Goal: Book appointment/travel/reservation

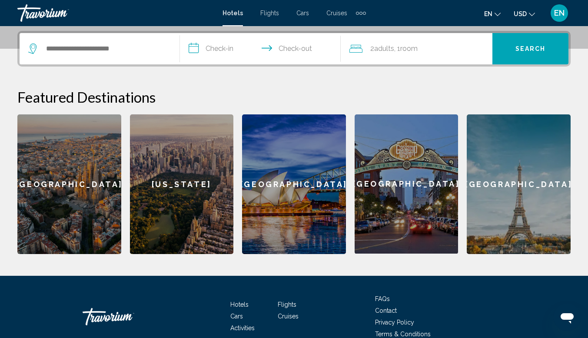
scroll to position [209, 0]
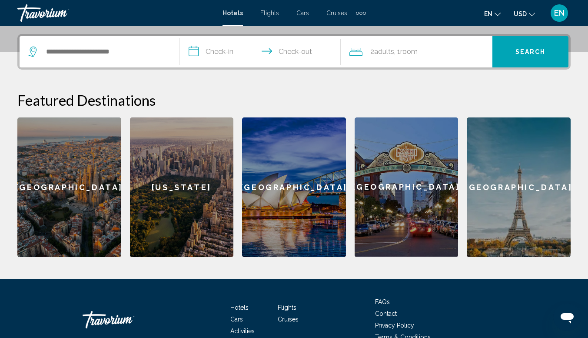
click at [518, 196] on div "[GEOGRAPHIC_DATA]" at bounding box center [519, 187] width 104 height 140
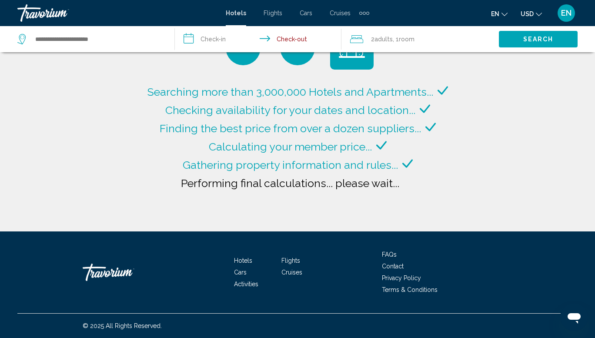
type input "**********"
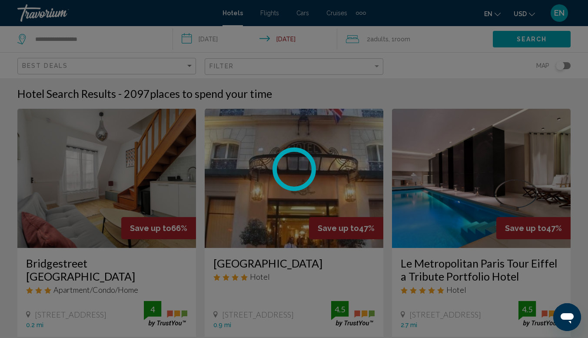
click at [277, 14] on div at bounding box center [294, 169] width 588 height 338
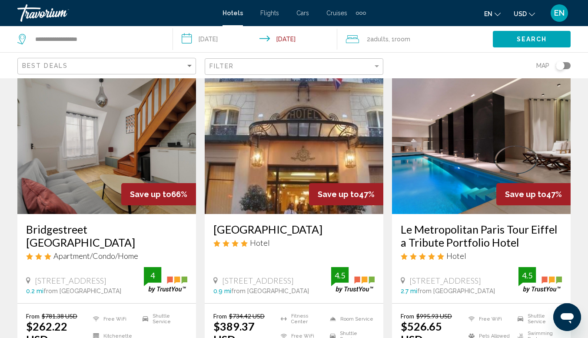
scroll to position [43, 0]
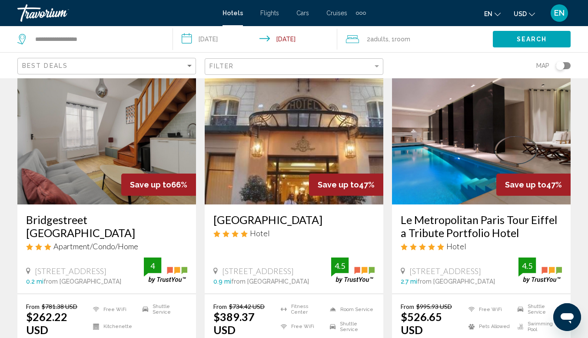
click at [104, 146] on img "Main content" at bounding box center [106, 134] width 179 height 139
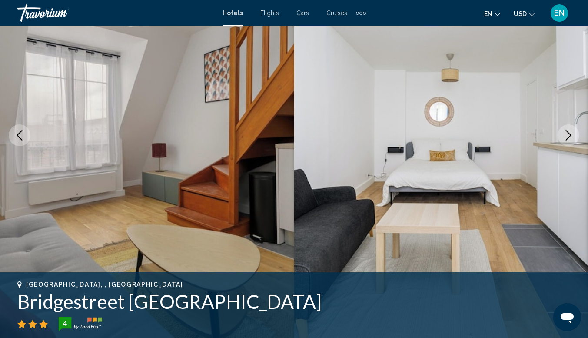
scroll to position [107, 0]
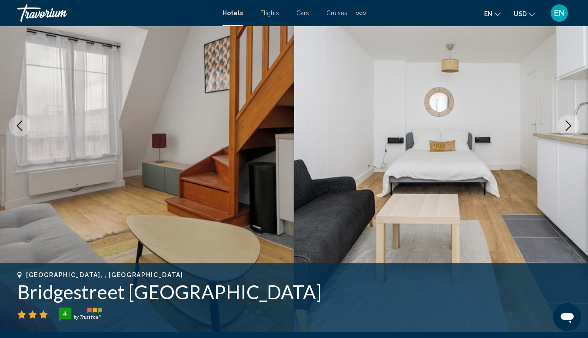
click at [567, 125] on icon "Next image" at bounding box center [569, 125] width 10 height 10
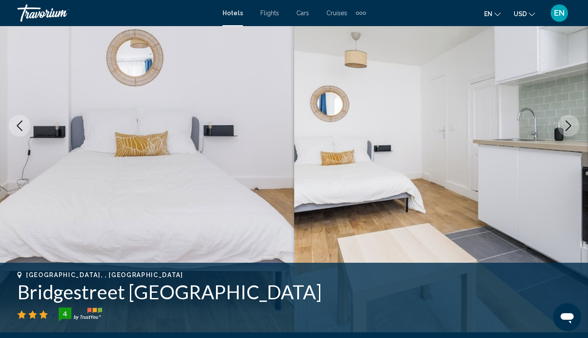
click at [567, 125] on icon "Next image" at bounding box center [569, 125] width 10 height 10
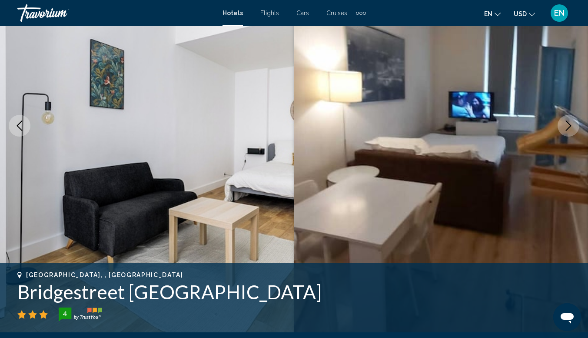
click at [567, 125] on icon "Next image" at bounding box center [569, 125] width 10 height 10
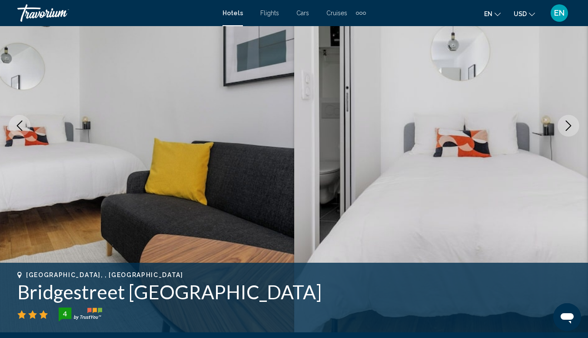
click at [567, 125] on icon "Next image" at bounding box center [569, 125] width 10 height 10
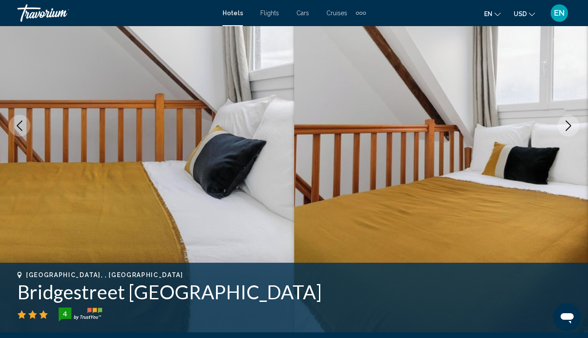
click at [567, 125] on icon "Next image" at bounding box center [569, 125] width 10 height 10
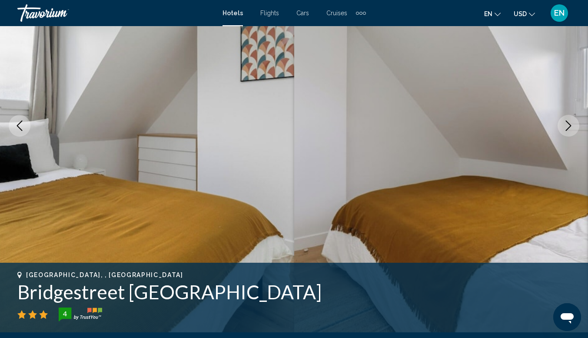
click at [567, 125] on icon "Next image" at bounding box center [569, 125] width 10 height 10
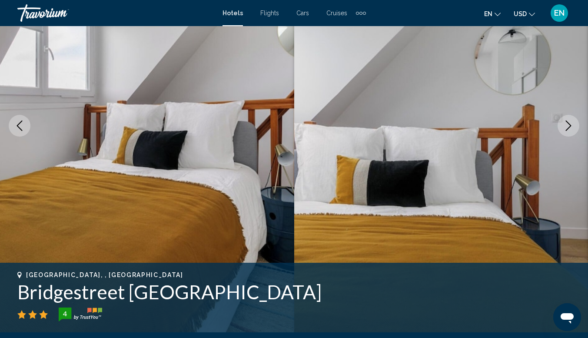
click at [567, 125] on icon "Next image" at bounding box center [569, 125] width 10 height 10
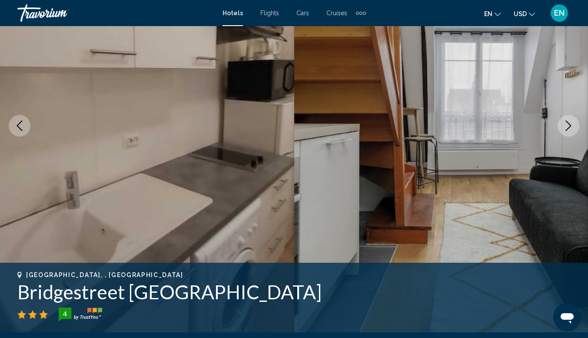
click at [567, 125] on icon "Next image" at bounding box center [569, 125] width 10 height 10
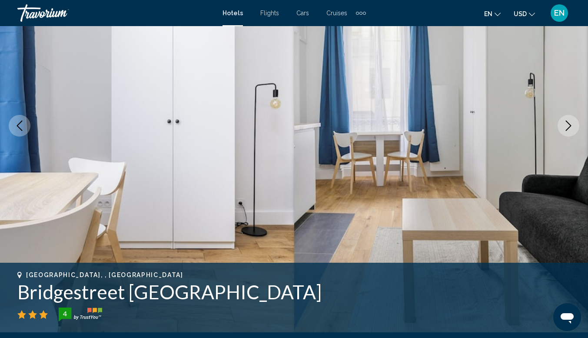
click at [567, 125] on icon "Next image" at bounding box center [569, 125] width 10 height 10
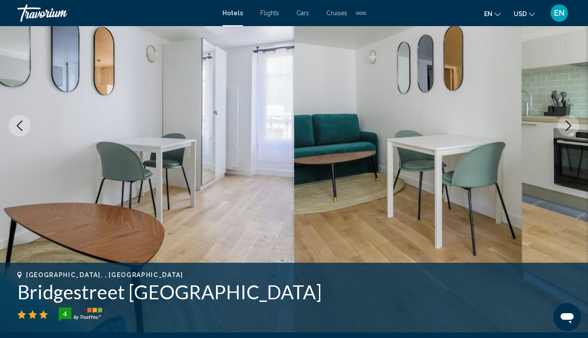
click at [567, 125] on icon "Next image" at bounding box center [569, 125] width 10 height 10
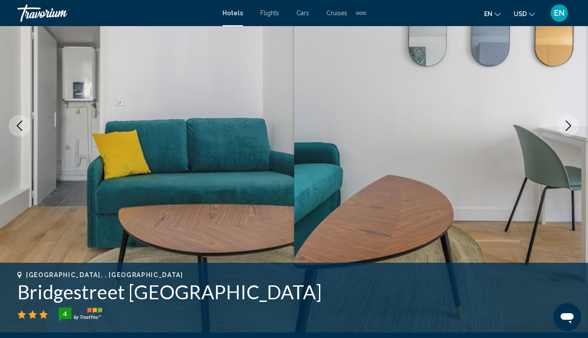
click at [567, 125] on icon "Next image" at bounding box center [569, 125] width 10 height 10
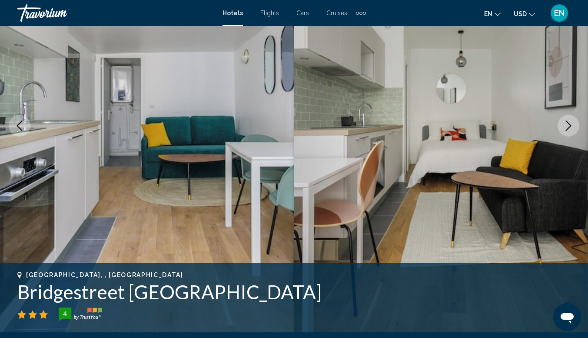
click at [567, 125] on icon "Next image" at bounding box center [569, 125] width 10 height 10
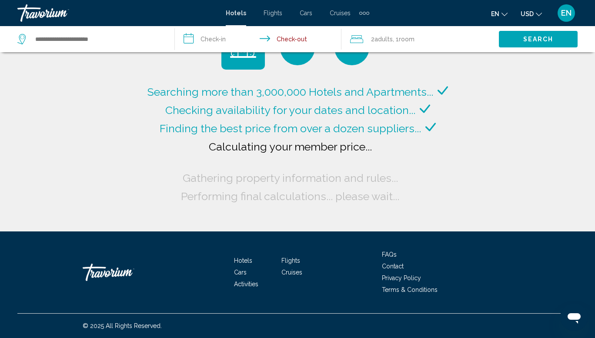
click at [264, 14] on span "Flights" at bounding box center [273, 13] width 19 height 7
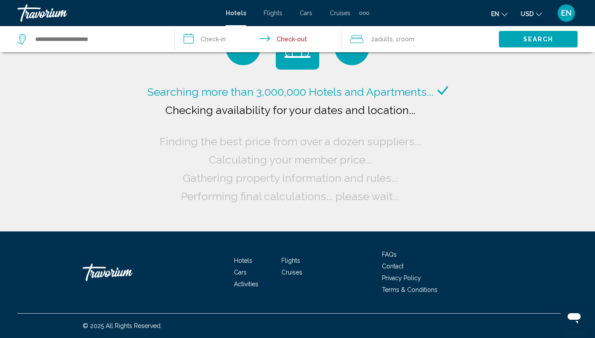
click at [302, 11] on span "Cars" at bounding box center [306, 13] width 13 height 7
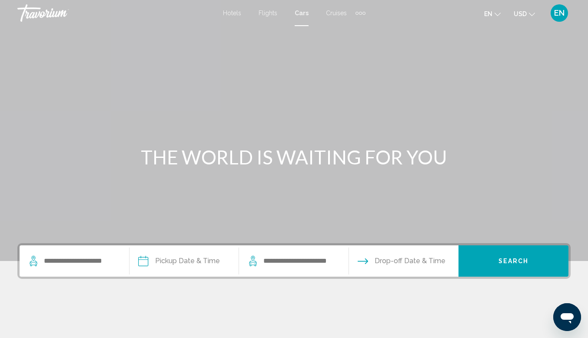
click at [337, 11] on span "Cruises" at bounding box center [336, 13] width 21 height 7
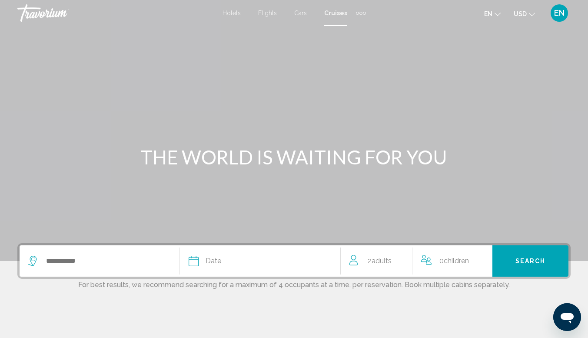
click at [360, 12] on div "Extra navigation items" at bounding box center [361, 13] width 3 height 3
click at [354, 30] on span "Activities" at bounding box center [347, 29] width 24 height 7
